Goal: Task Accomplishment & Management: Use online tool/utility

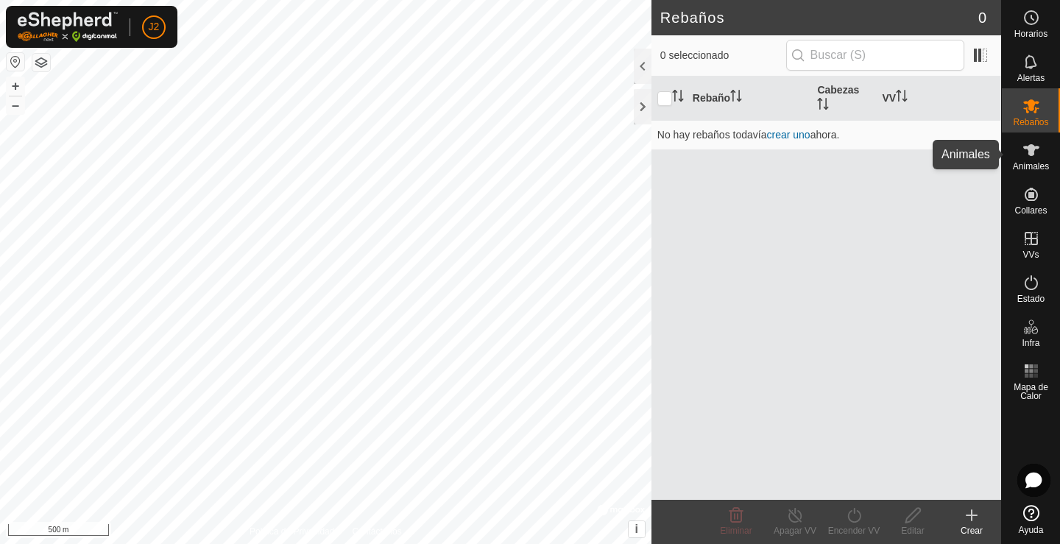
click at [1028, 149] on icon at bounding box center [1031, 150] width 16 height 12
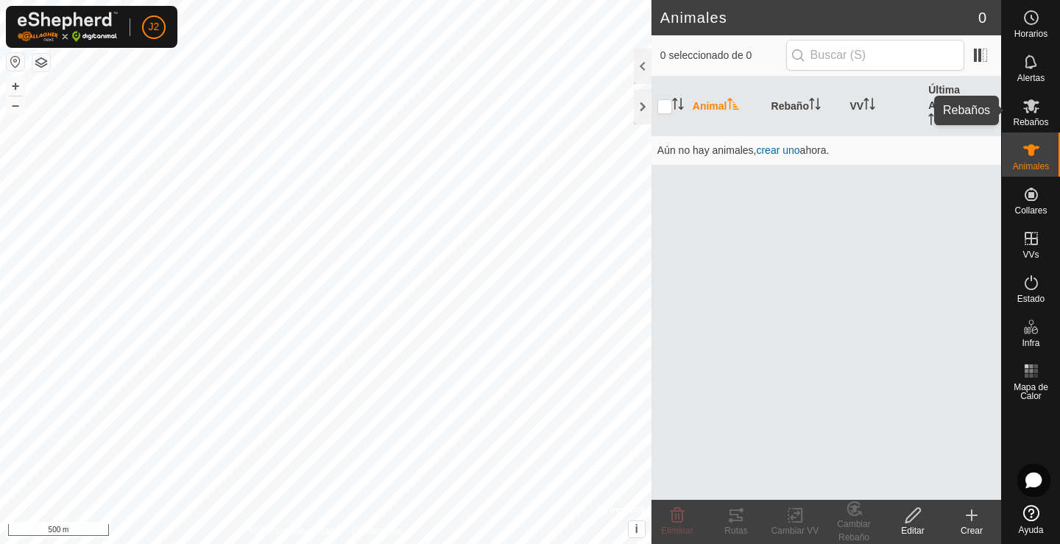
click at [1034, 115] on es-mob-svg-icon at bounding box center [1031, 106] width 27 height 24
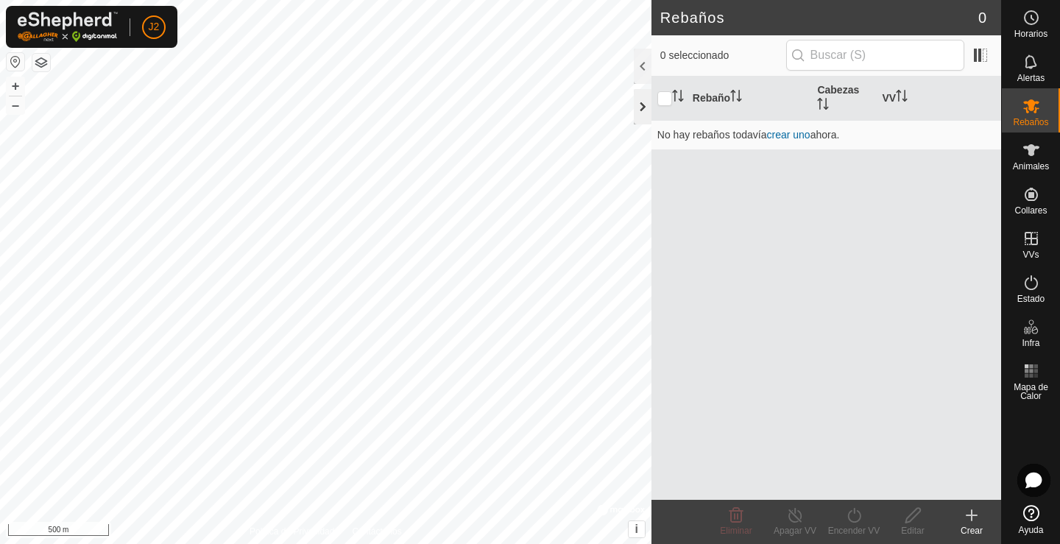
click at [642, 101] on div at bounding box center [643, 106] width 18 height 35
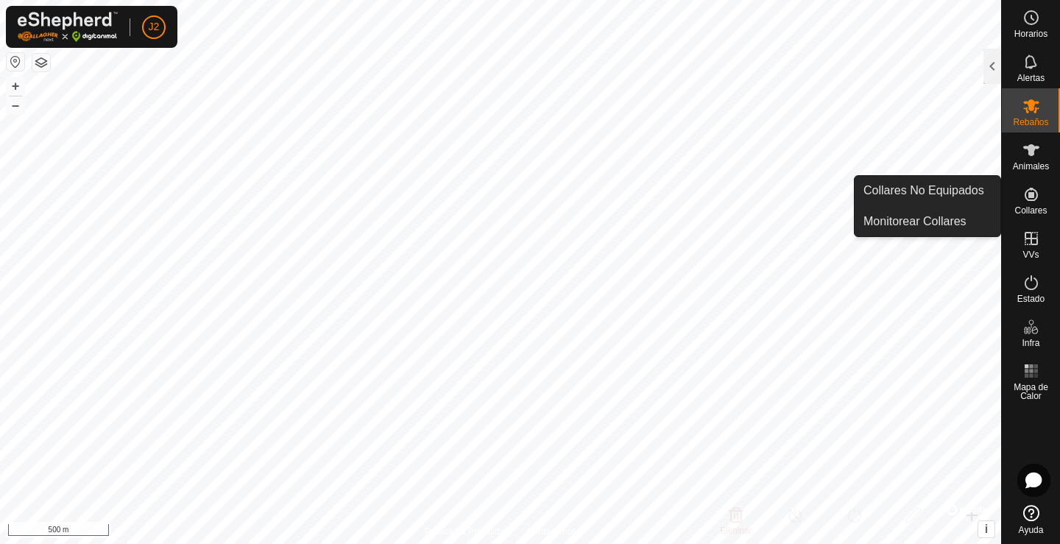
click at [1033, 189] on icon at bounding box center [1031, 194] width 13 height 13
click at [939, 196] on link "Collares No Equipados" at bounding box center [928, 190] width 146 height 29
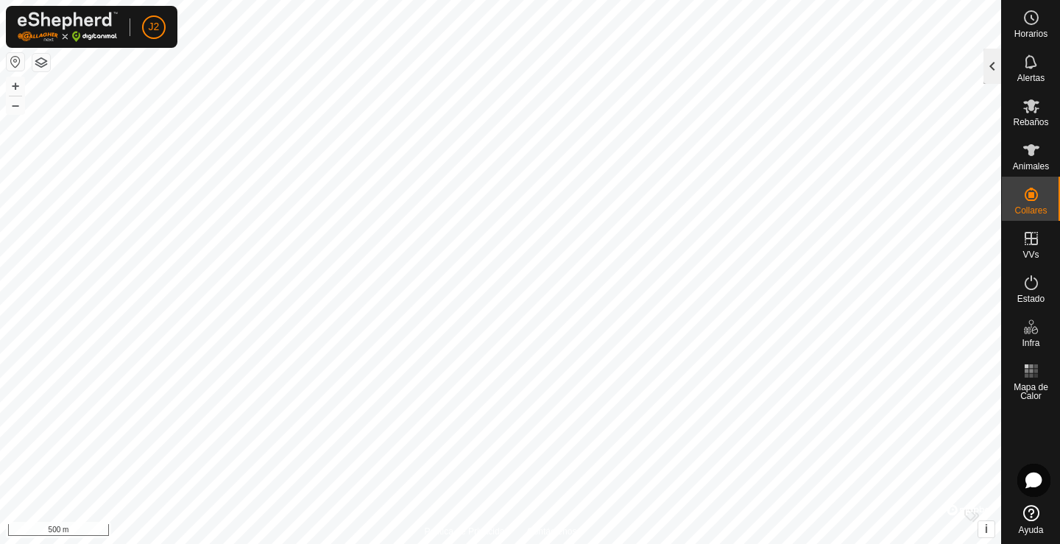
click at [995, 70] on div at bounding box center [992, 66] width 18 height 35
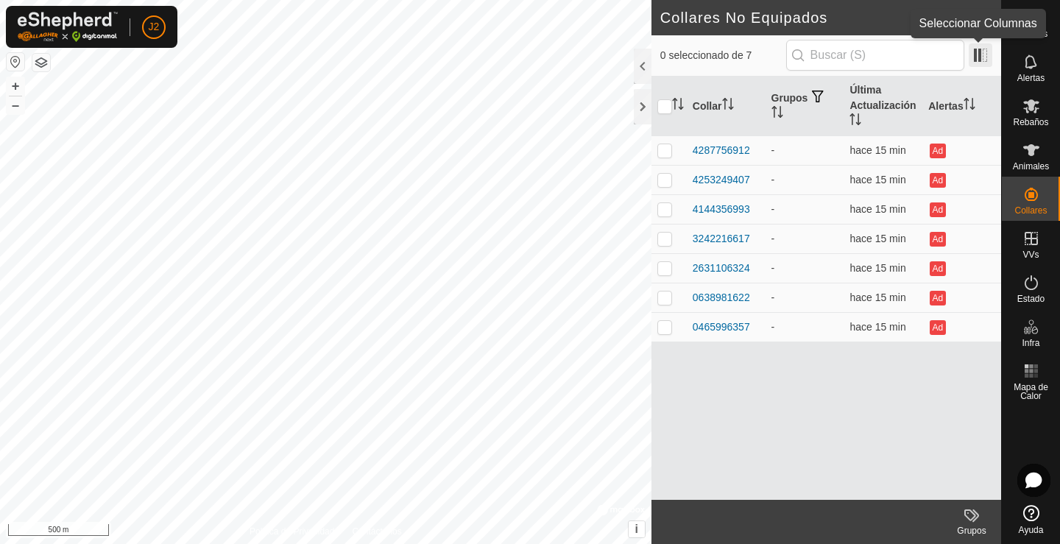
click at [981, 53] on span at bounding box center [981, 55] width 24 height 24
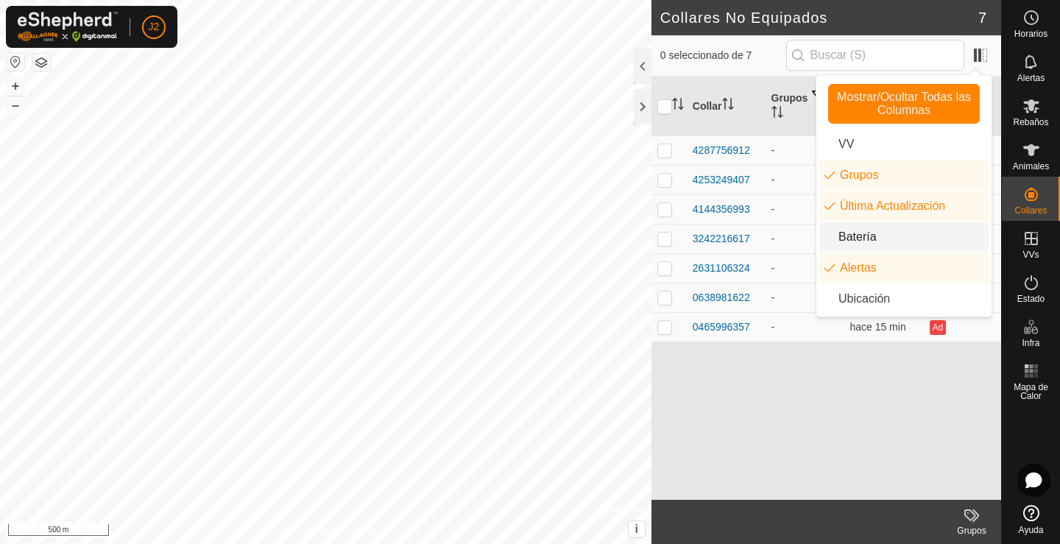
click at [855, 239] on li "Batería" at bounding box center [903, 236] width 169 height 29
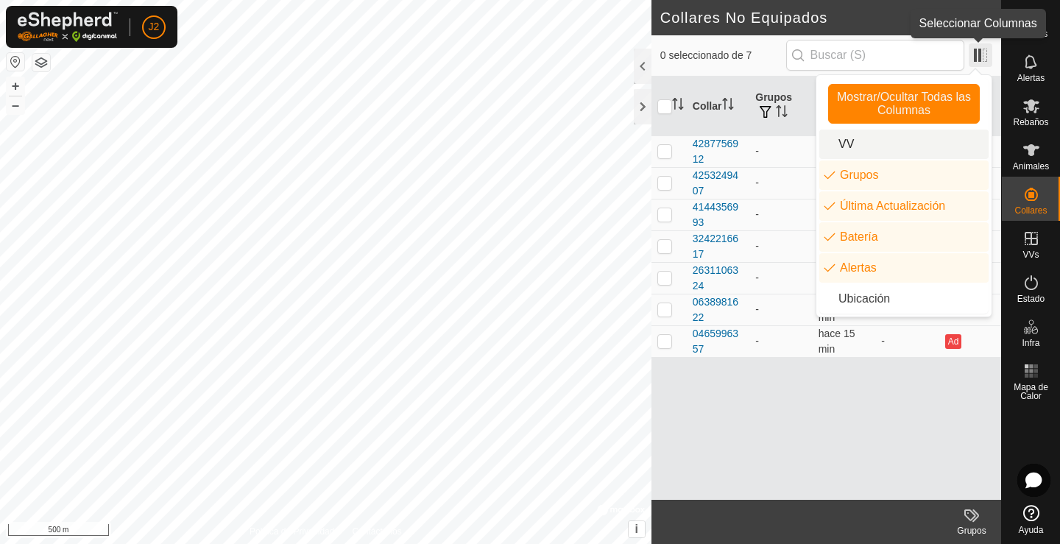
click at [982, 54] on span at bounding box center [981, 55] width 24 height 24
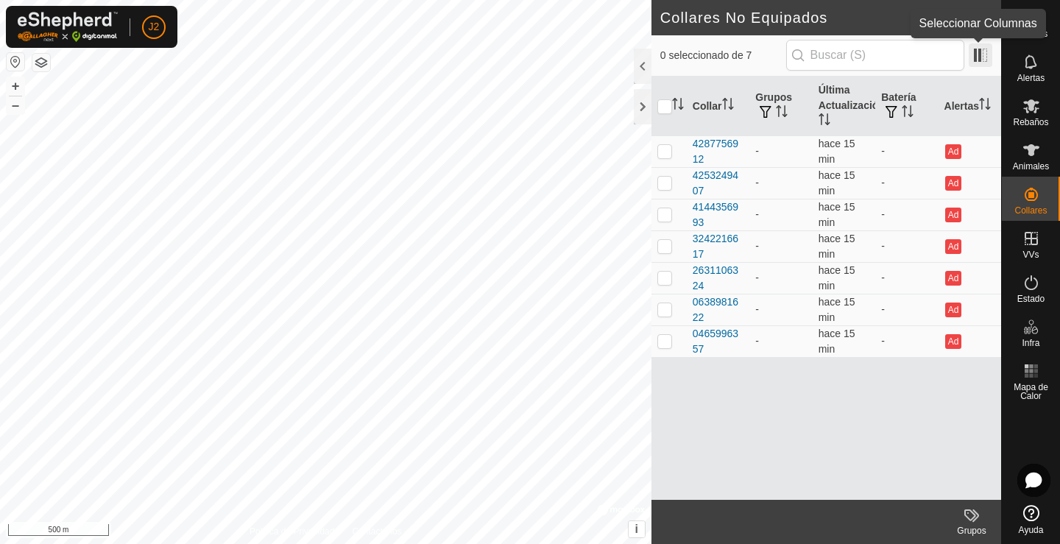
click at [984, 54] on span at bounding box center [981, 55] width 24 height 24
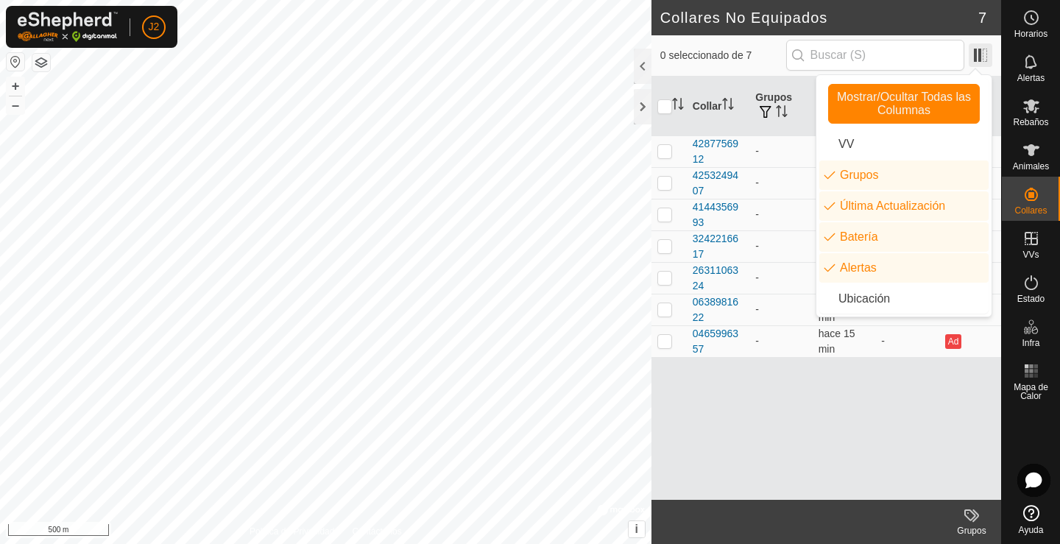
click at [984, 54] on span at bounding box center [981, 55] width 24 height 24
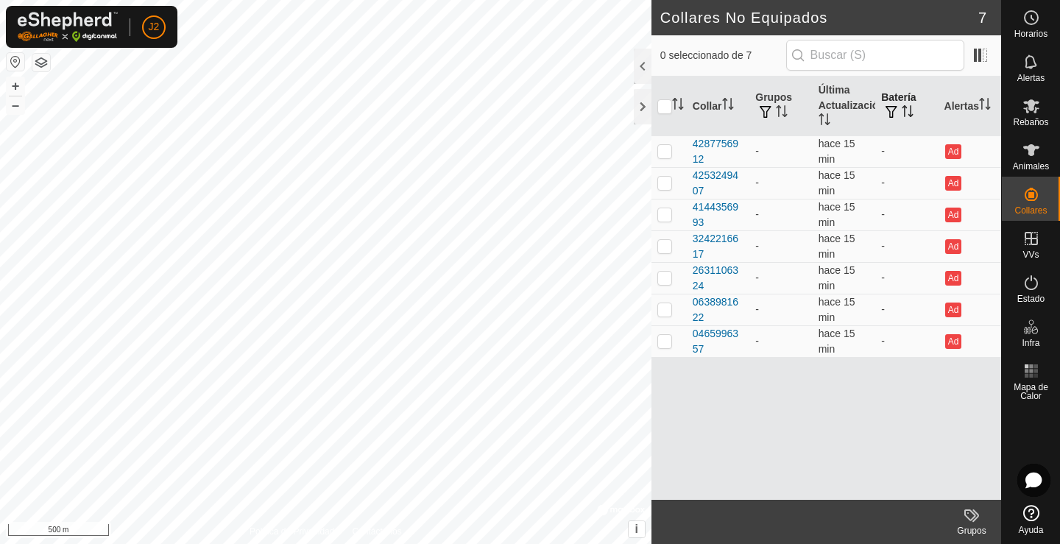
click at [905, 108] on icon "Activar para ordenar" at bounding box center [904, 111] width 1 height 12
click at [905, 111] on icon "Activar para ordenar" at bounding box center [907, 111] width 11 height 12
click at [637, 112] on div at bounding box center [643, 106] width 18 height 35
